Goal: Task Accomplishment & Management: Use online tool/utility

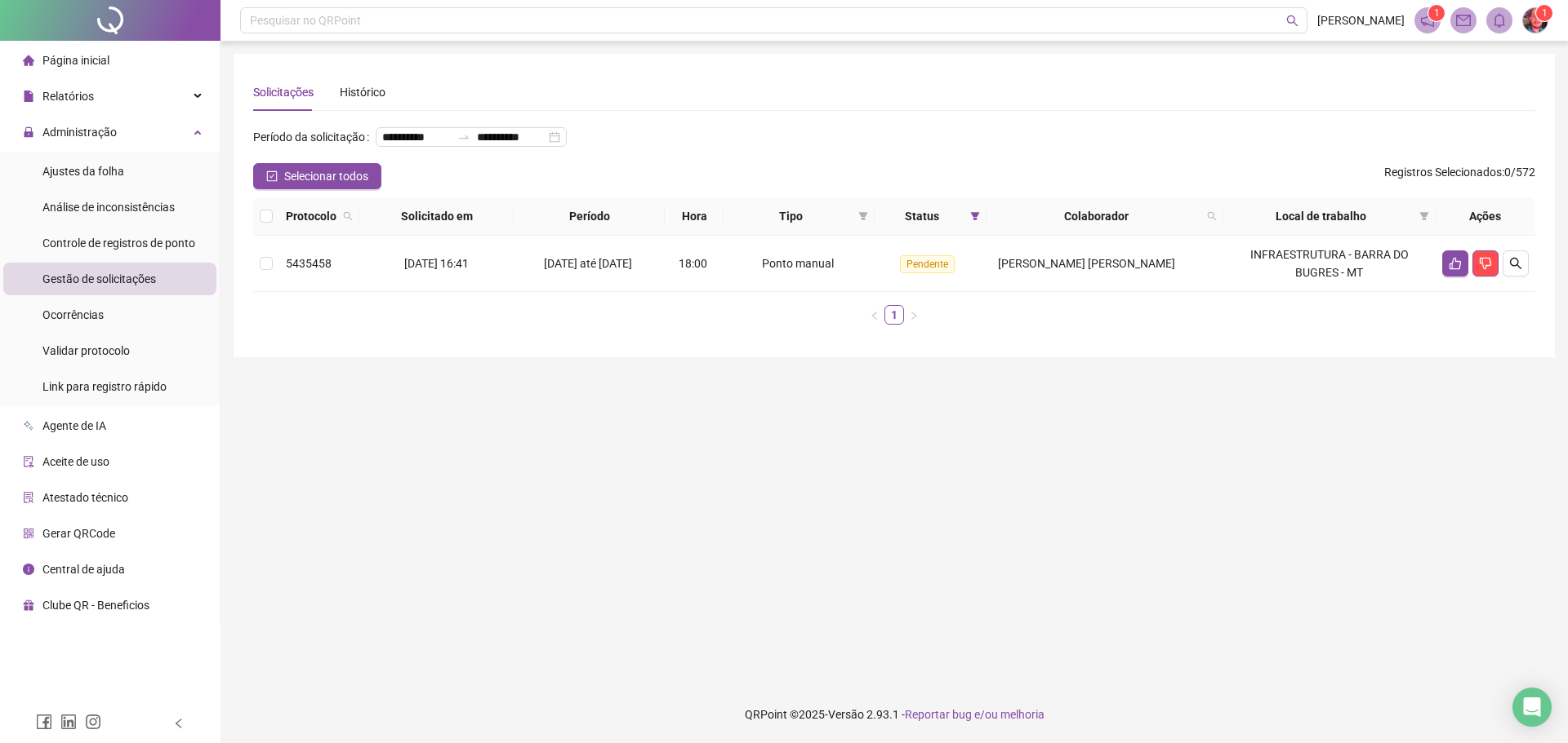
click at [90, 281] on span "Gestão de solicitações" at bounding box center [99, 278] width 113 height 13
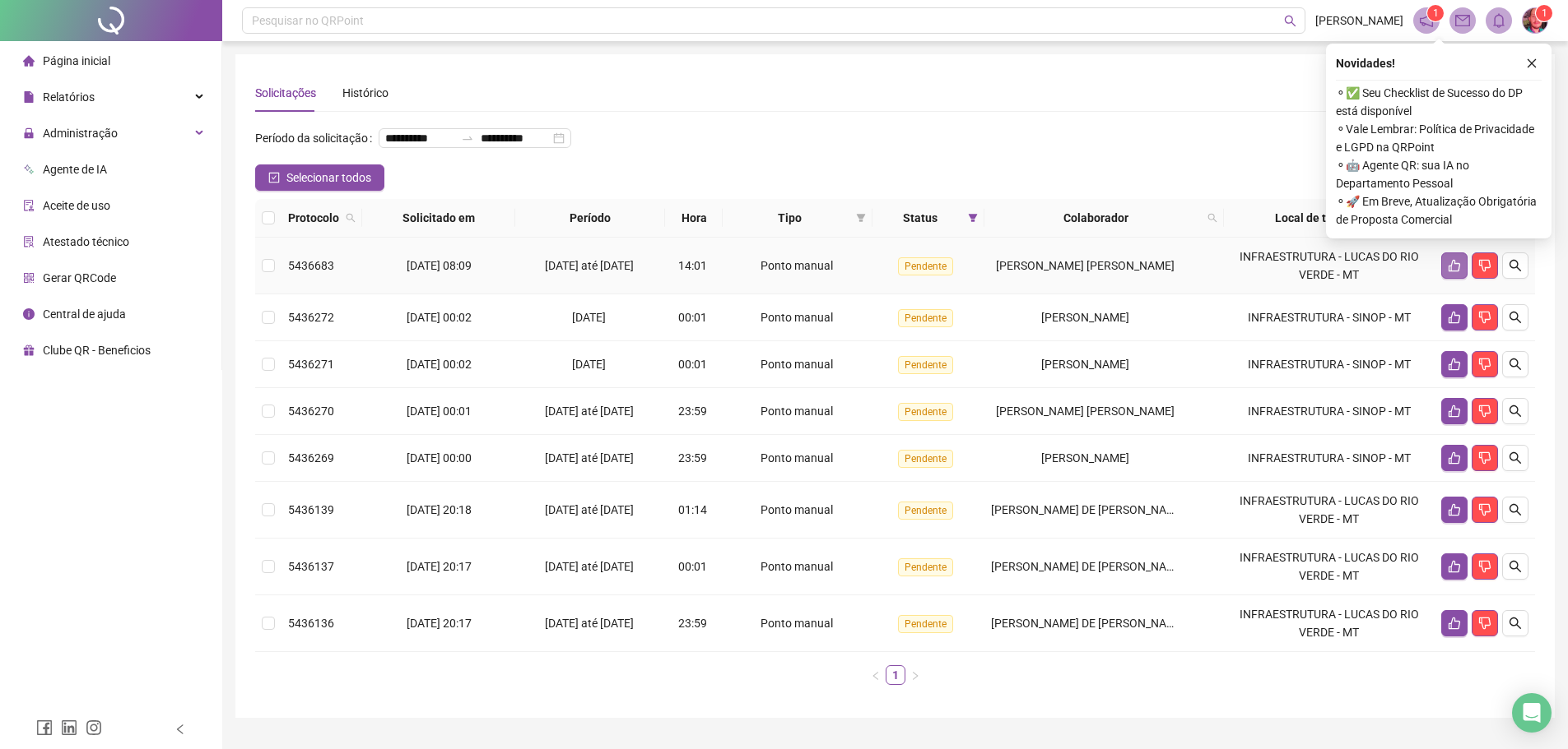
click at [1449, 273] on icon "like" at bounding box center [1454, 265] width 13 height 13
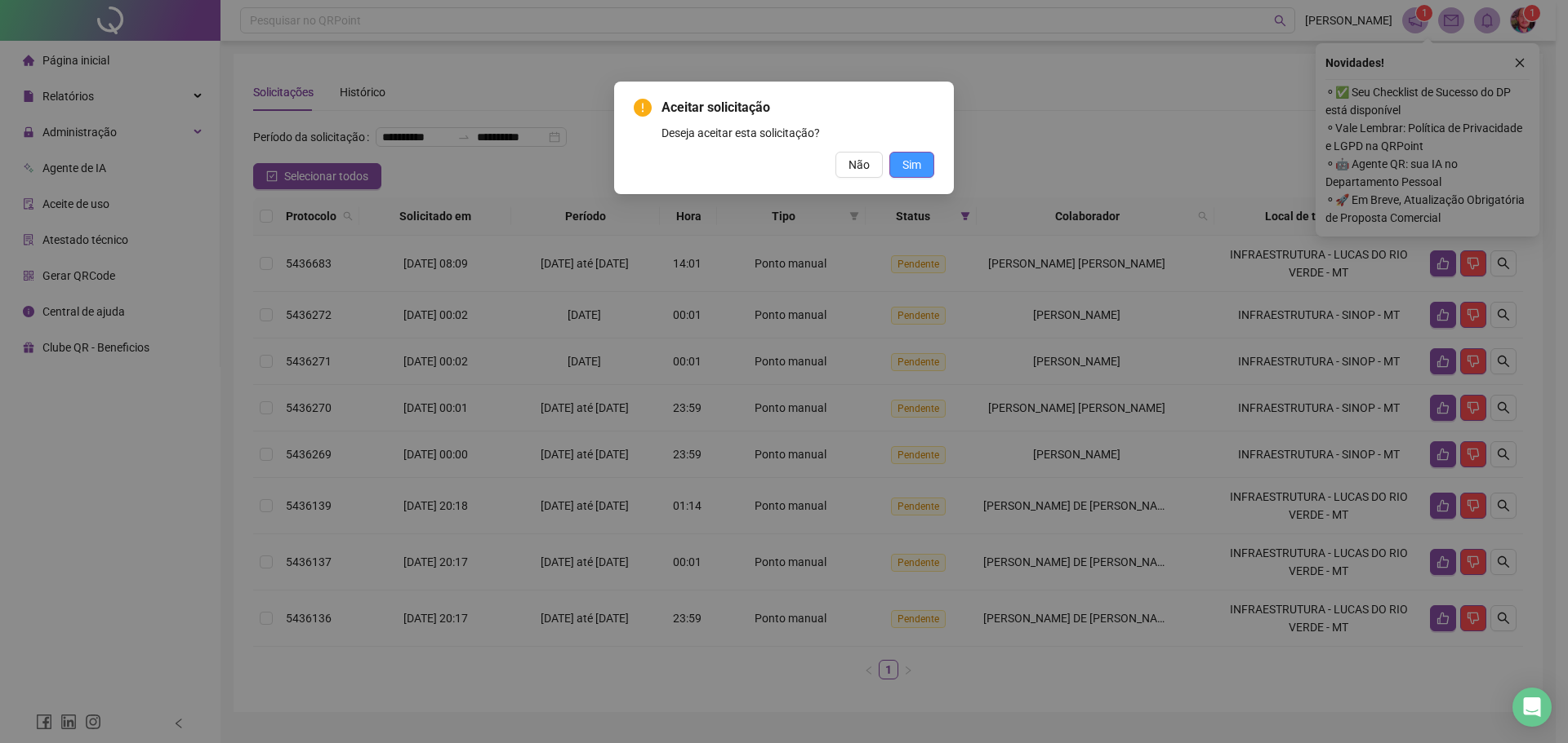
click at [904, 161] on span "Sim" at bounding box center [912, 164] width 19 height 18
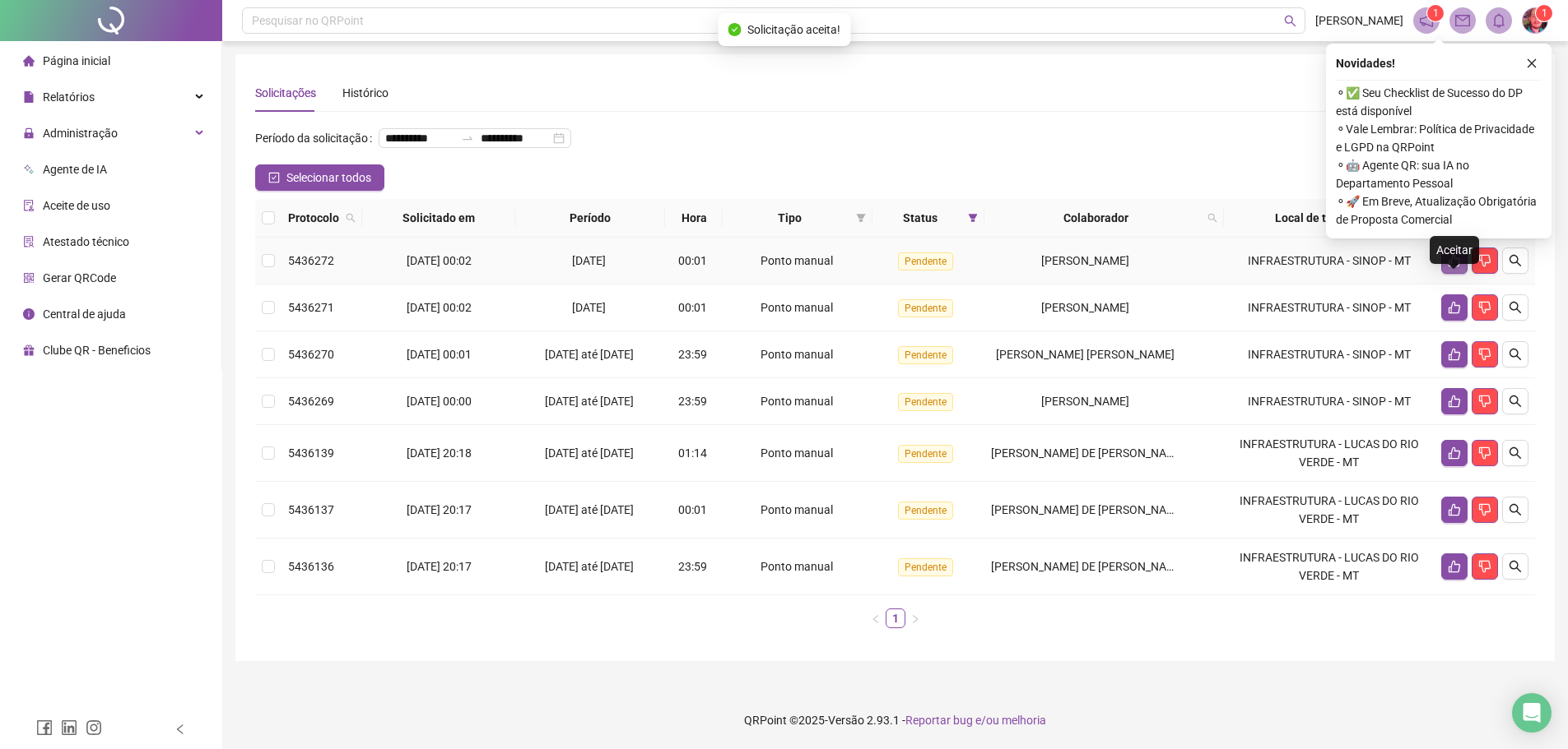
click at [1445, 274] on button "button" at bounding box center [1454, 261] width 26 height 26
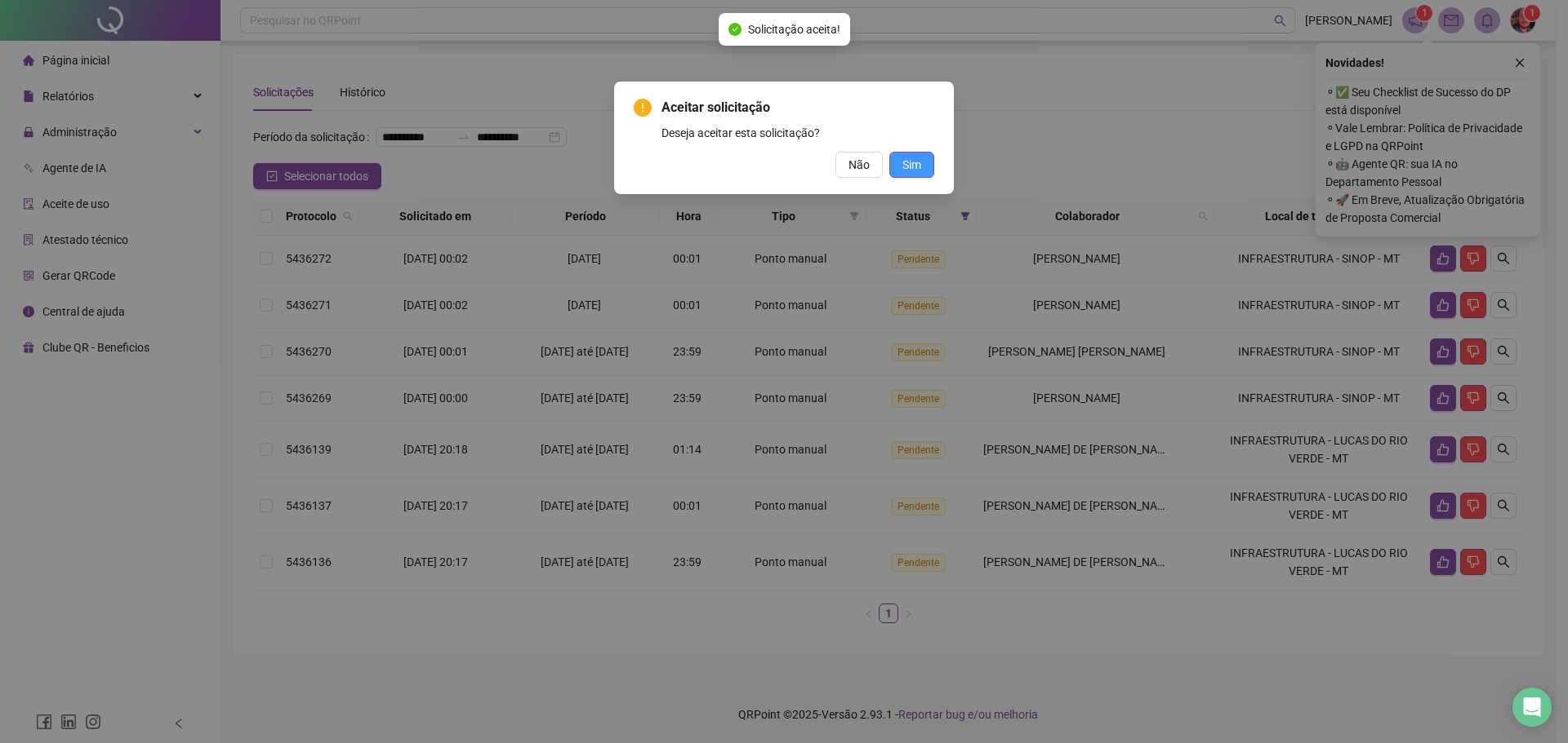
click at [904, 160] on span "Sim" at bounding box center [912, 164] width 19 height 18
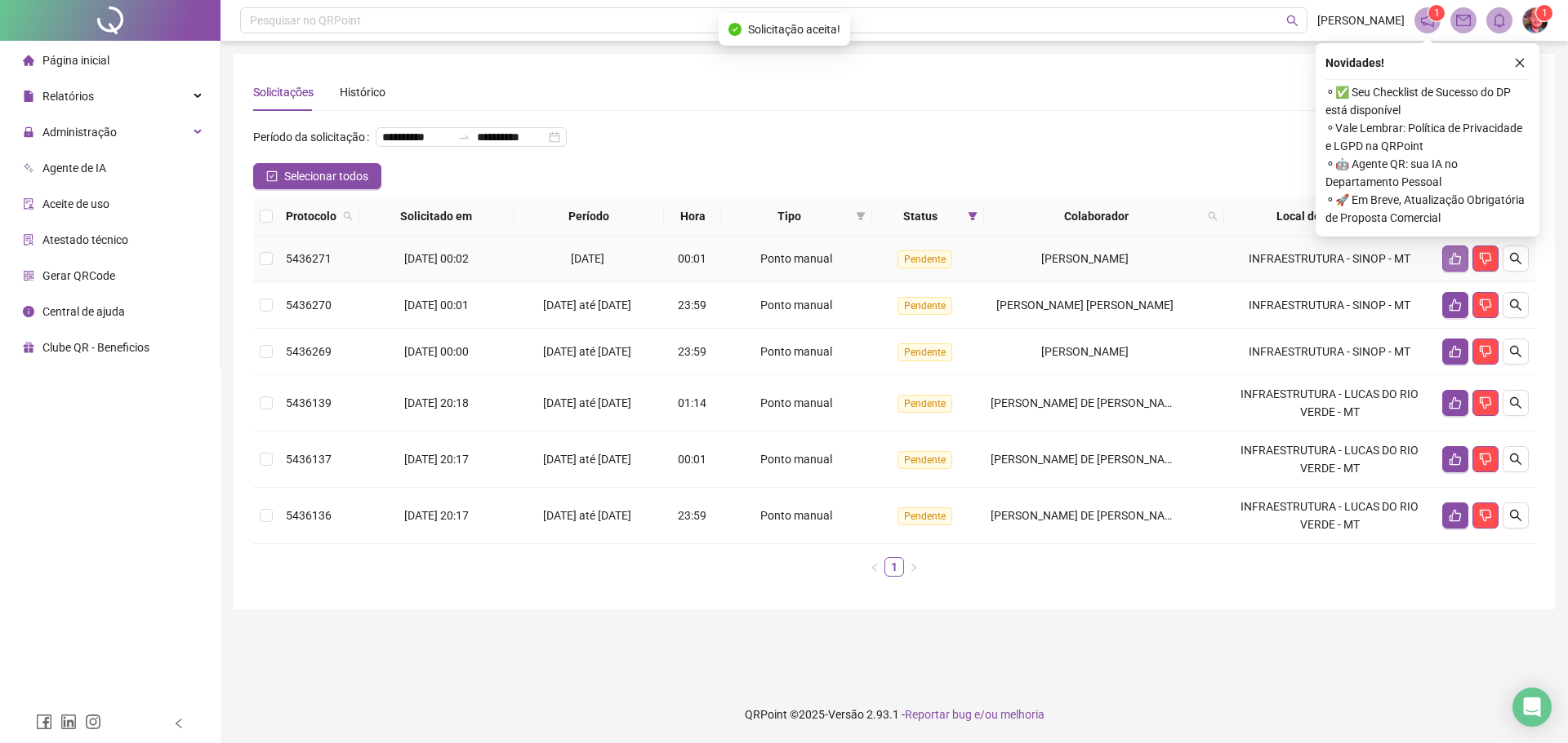
click at [1450, 265] on icon "like" at bounding box center [1455, 258] width 13 height 13
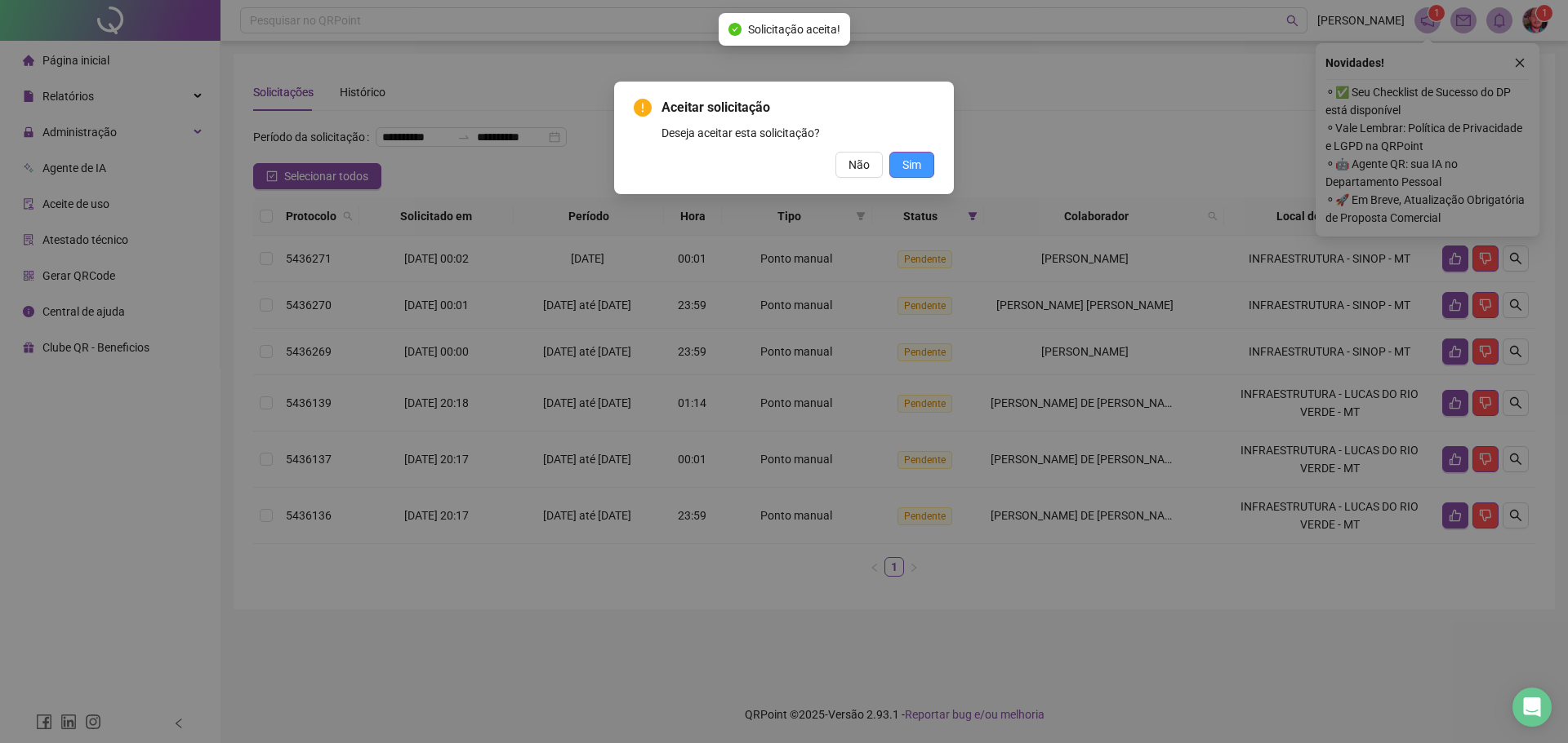
click at [913, 177] on button "Sim" at bounding box center [911, 165] width 45 height 26
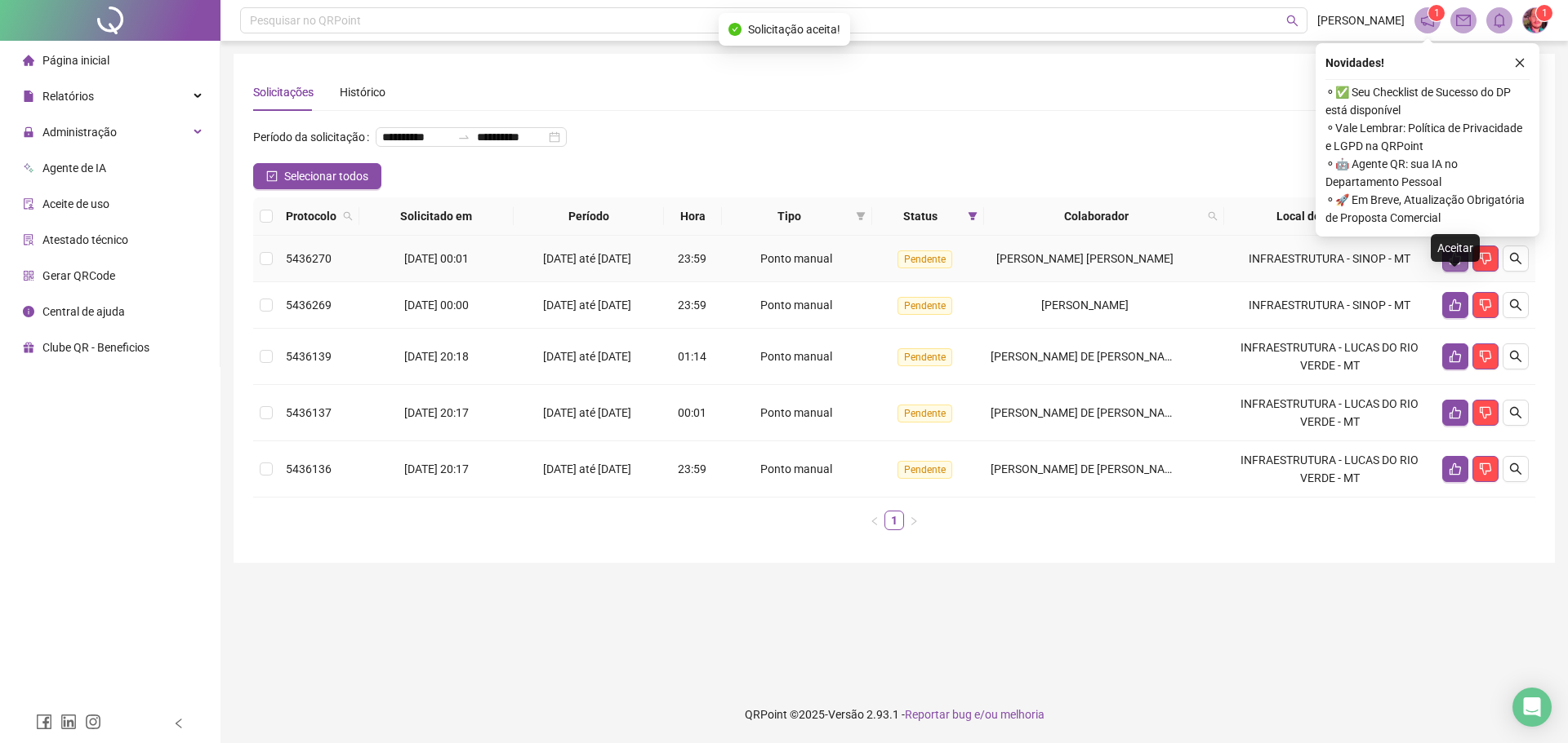
click at [1445, 271] on button "button" at bounding box center [1455, 259] width 26 height 26
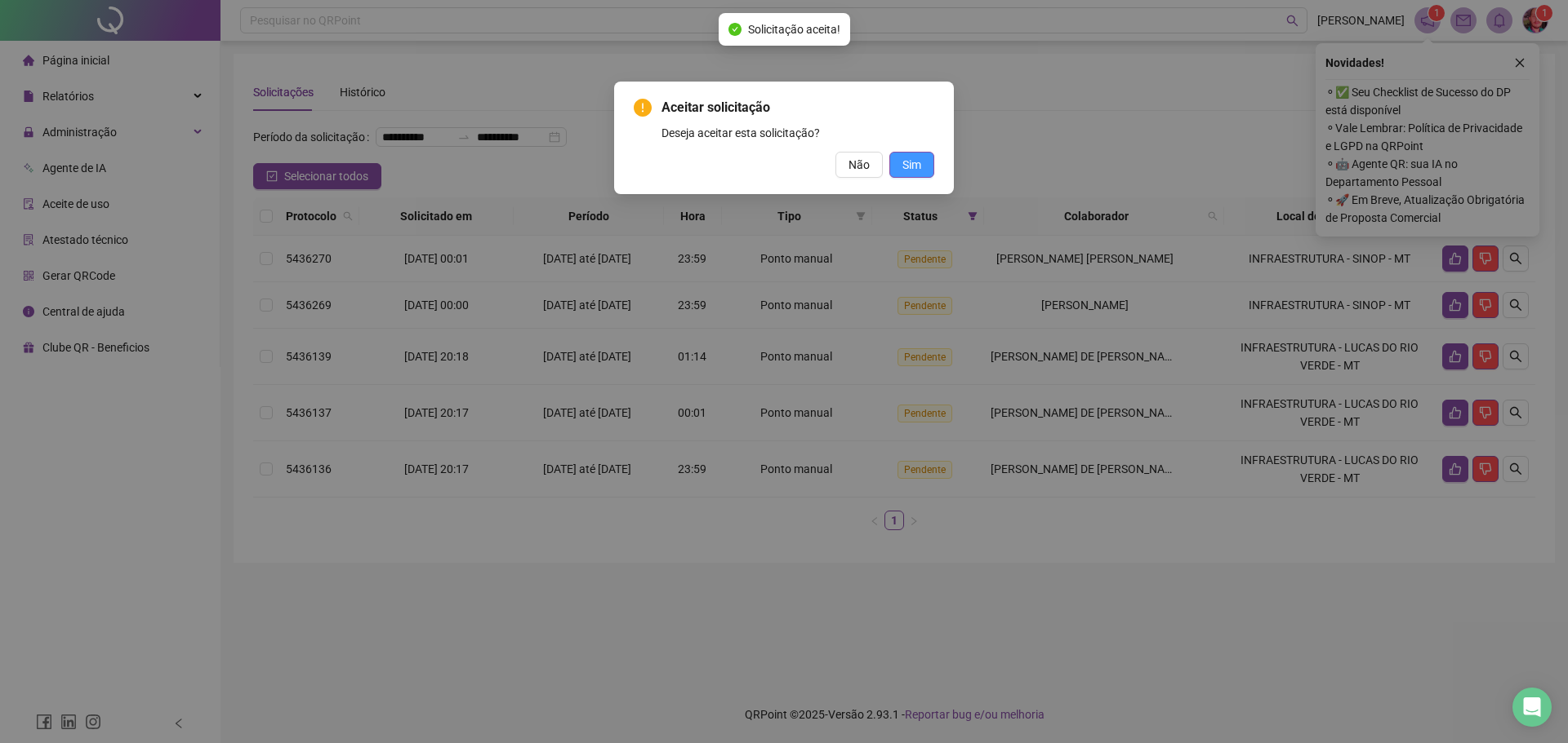
click at [907, 159] on span "Sim" at bounding box center [912, 164] width 19 height 18
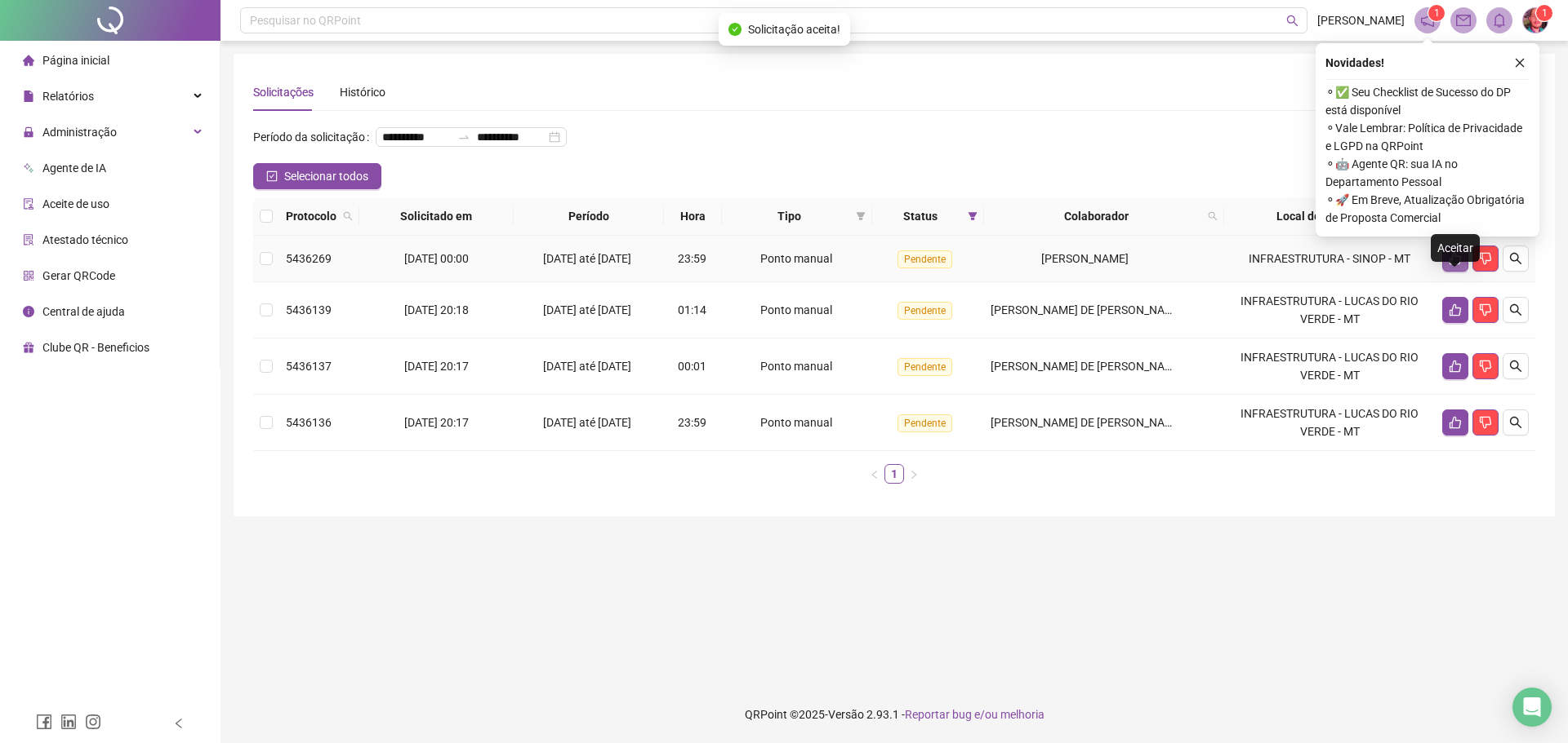
click at [1461, 271] on button "button" at bounding box center [1455, 259] width 26 height 26
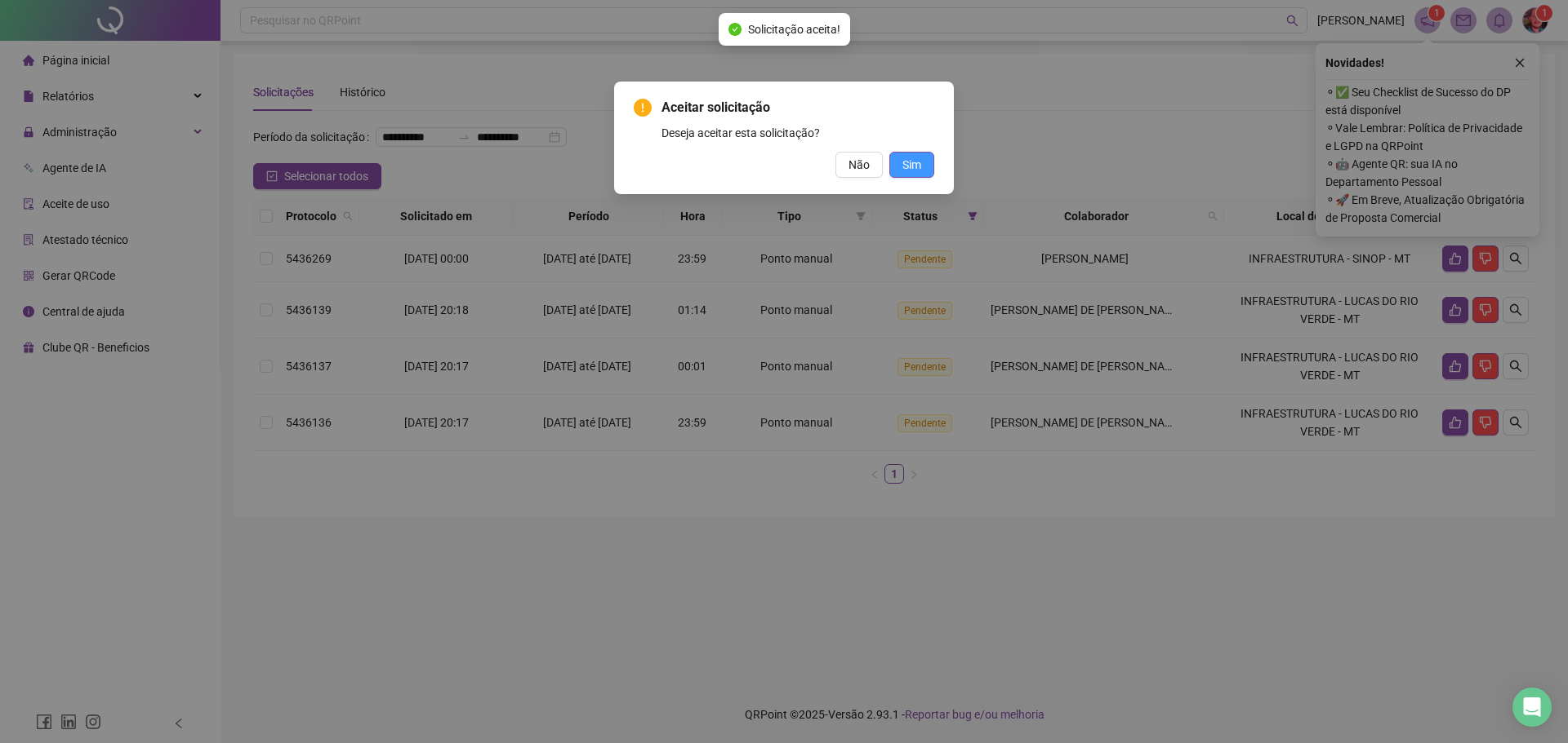
click at [913, 161] on span "Sim" at bounding box center [912, 164] width 19 height 18
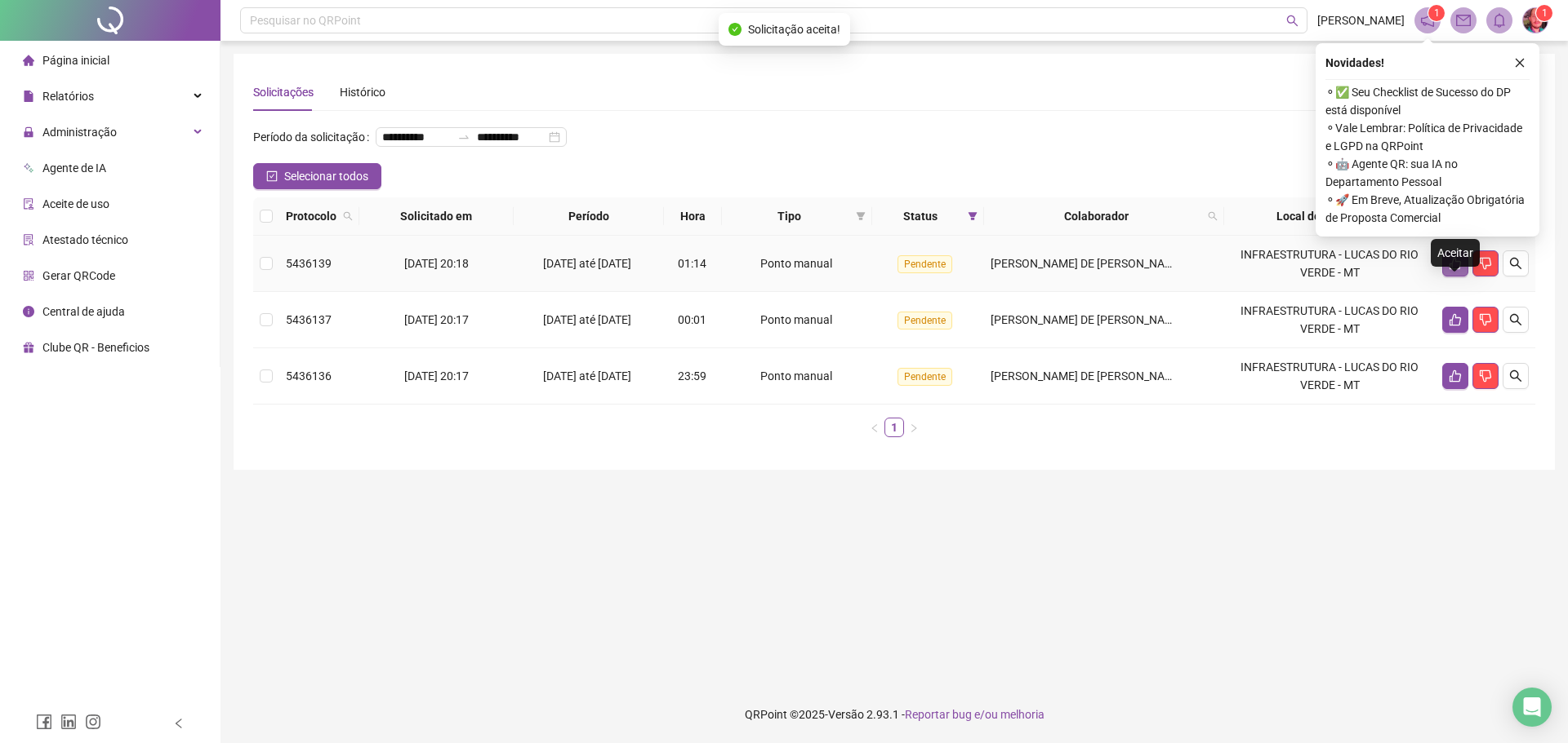
click at [1450, 276] on button "button" at bounding box center [1455, 263] width 26 height 26
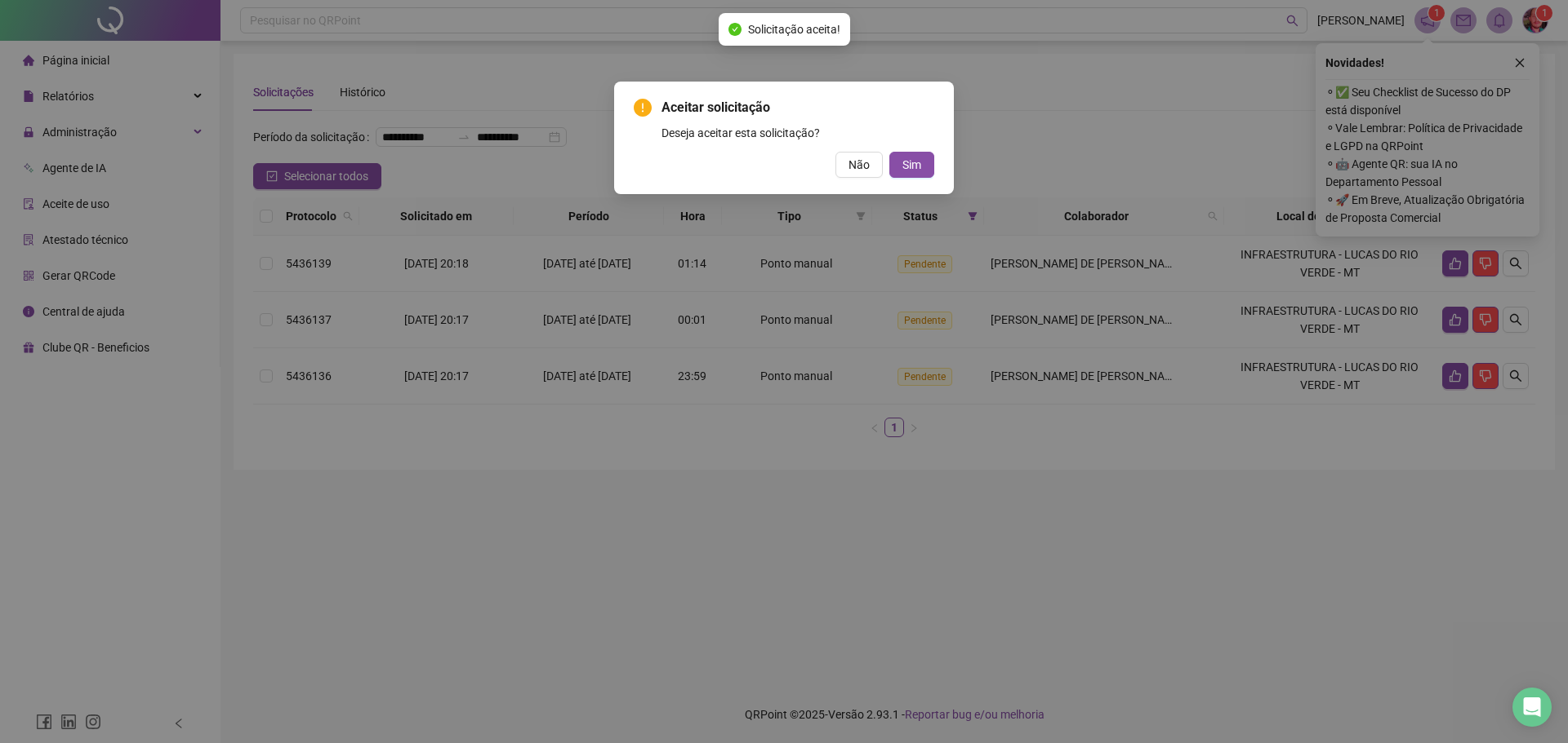
click at [908, 149] on div "Aceitar solicitação Deseja aceitar esta solicitação? Não Sim" at bounding box center [783, 138] width 300 height 80
click at [907, 157] on span "Sim" at bounding box center [912, 164] width 19 height 18
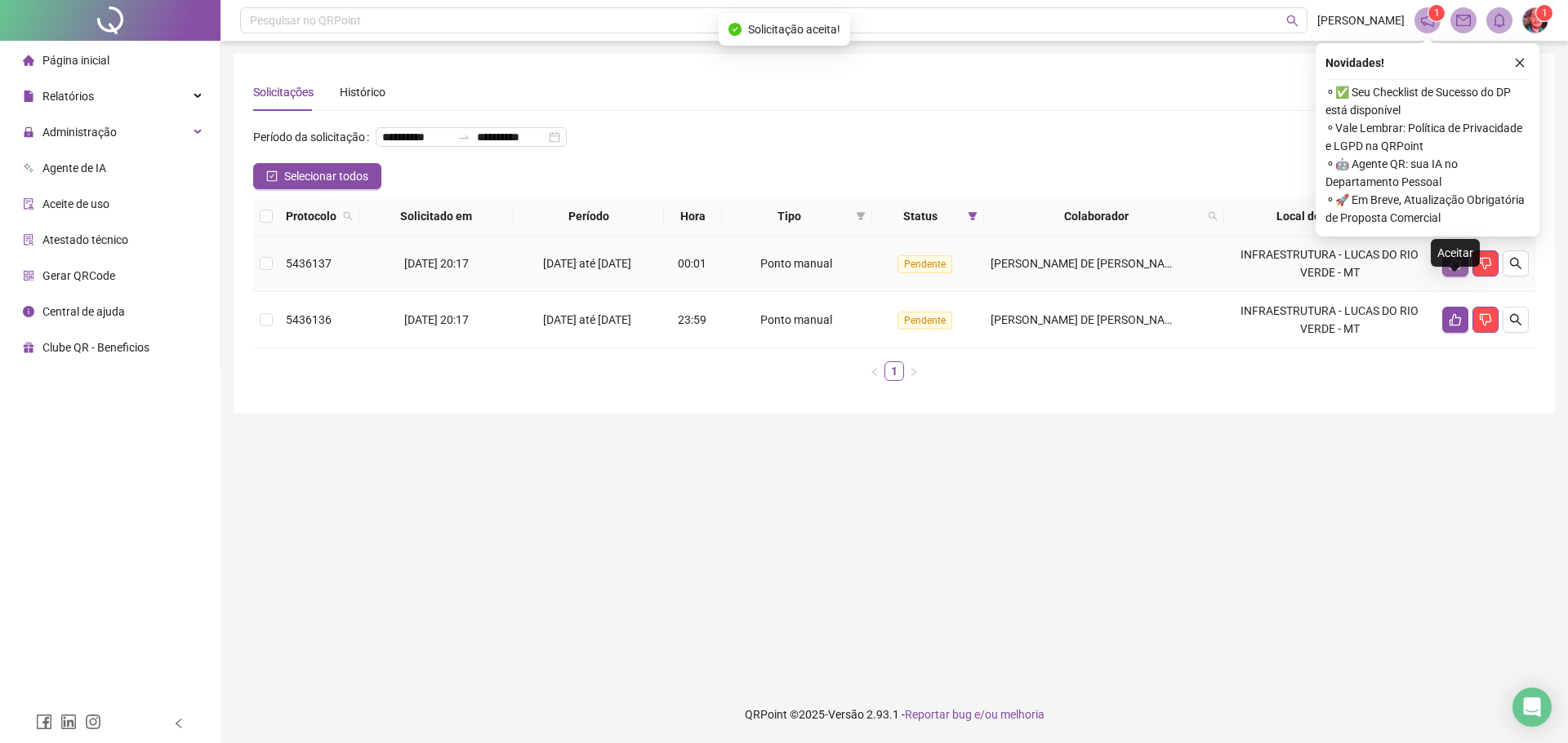
click at [1450, 270] on icon "like" at bounding box center [1456, 264] width 12 height 12
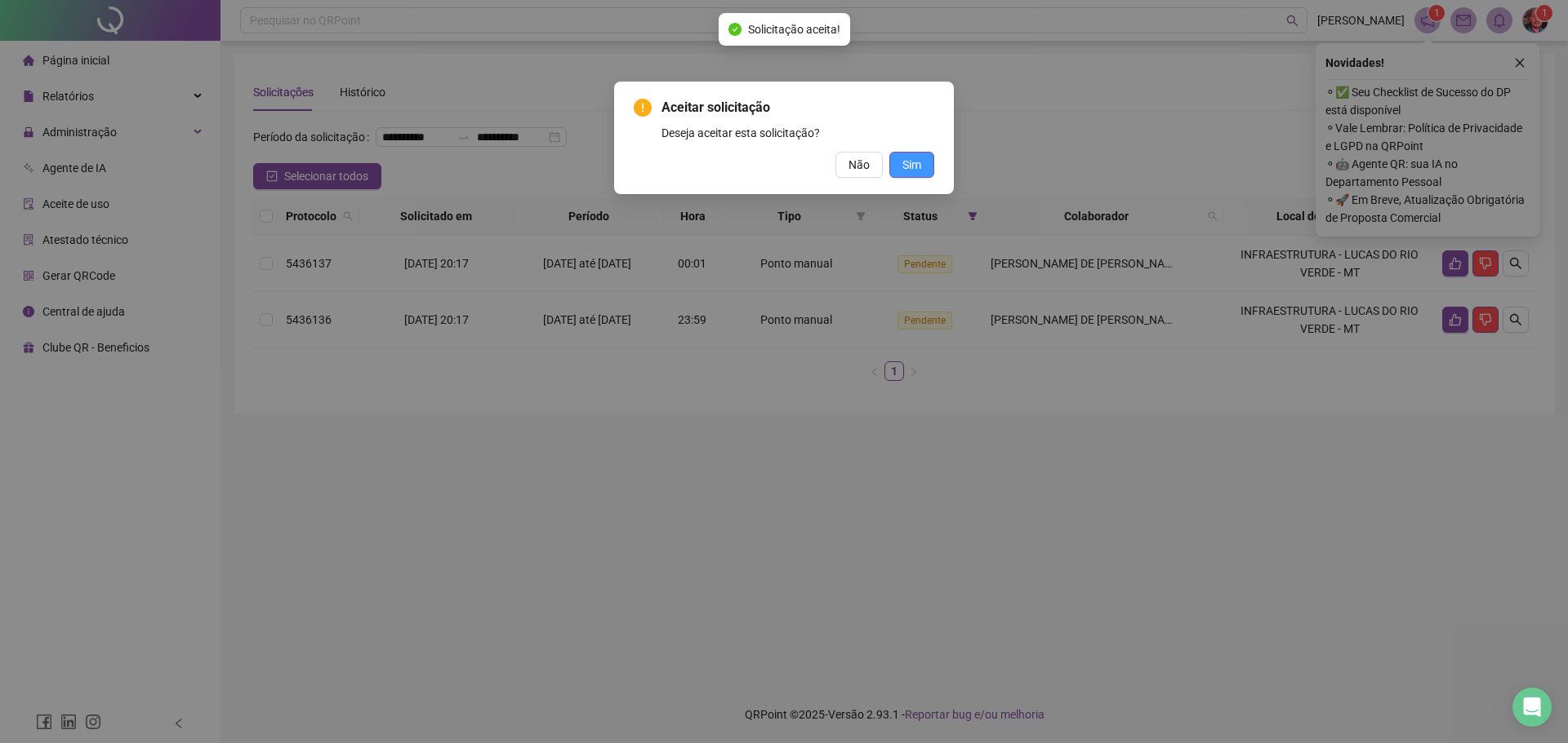
click at [918, 153] on button "Sim" at bounding box center [911, 165] width 45 height 26
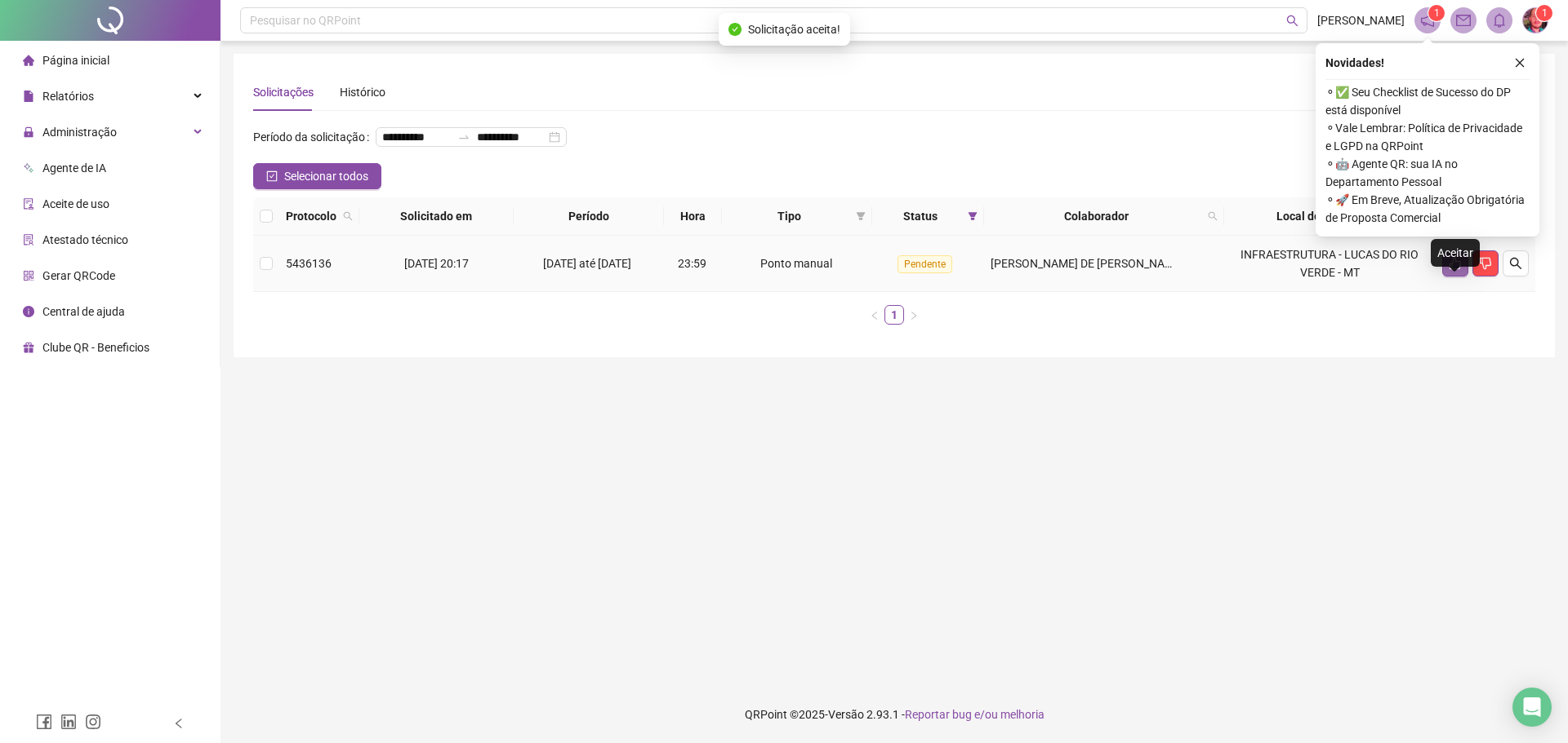
click at [1446, 276] on button "button" at bounding box center [1455, 263] width 26 height 26
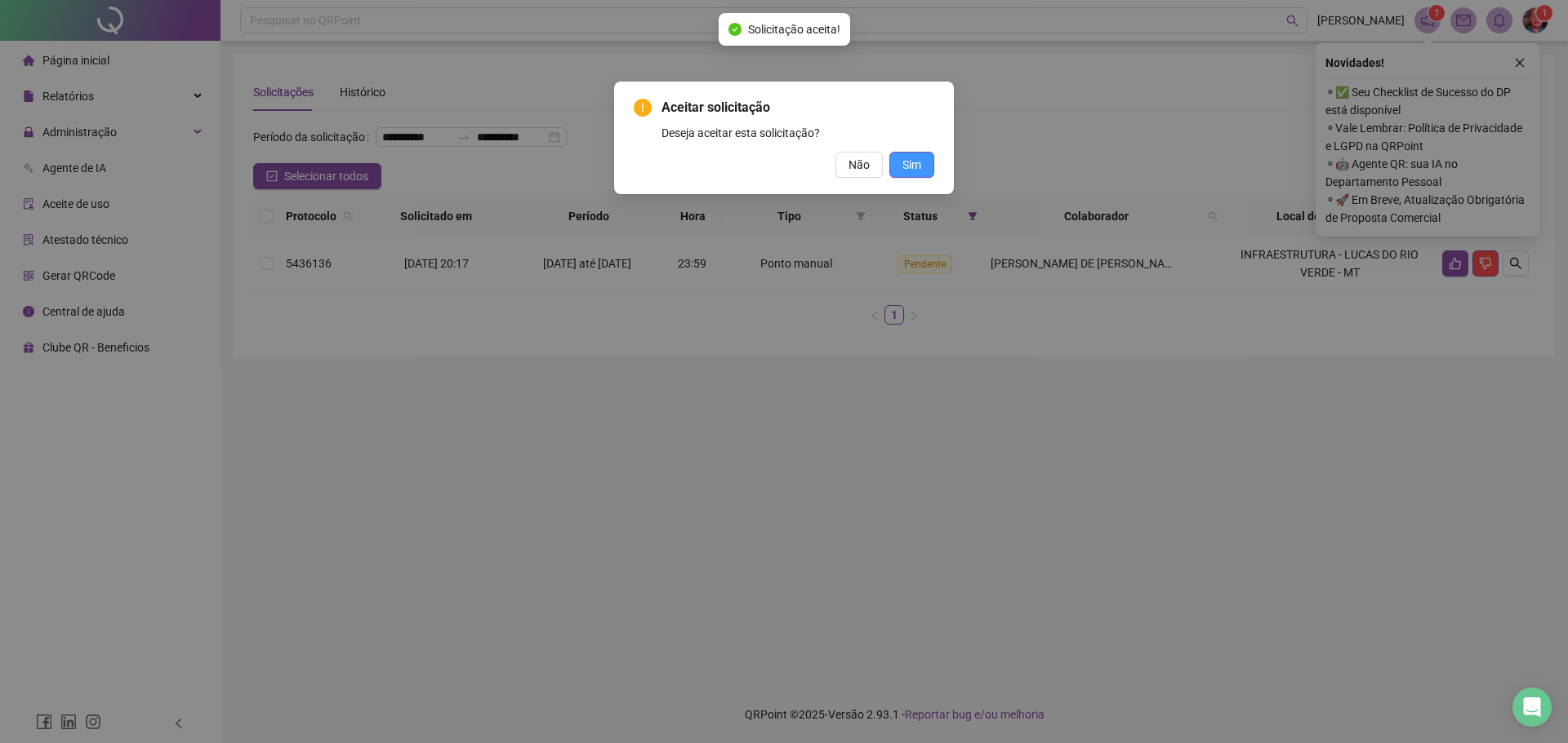
click at [913, 160] on span "Sim" at bounding box center [912, 164] width 19 height 18
